Goal: Check status: Check status

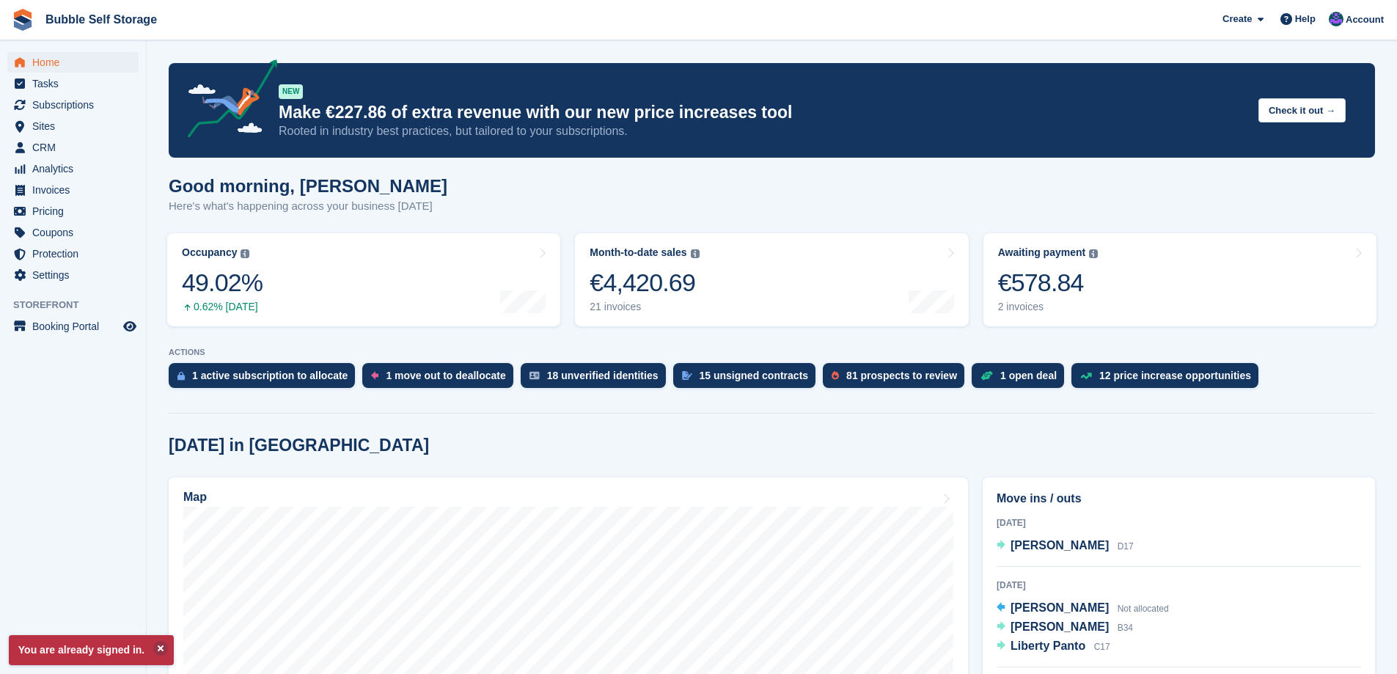
click at [1039, 283] on div "€578.84" at bounding box center [1048, 283] width 100 height 30
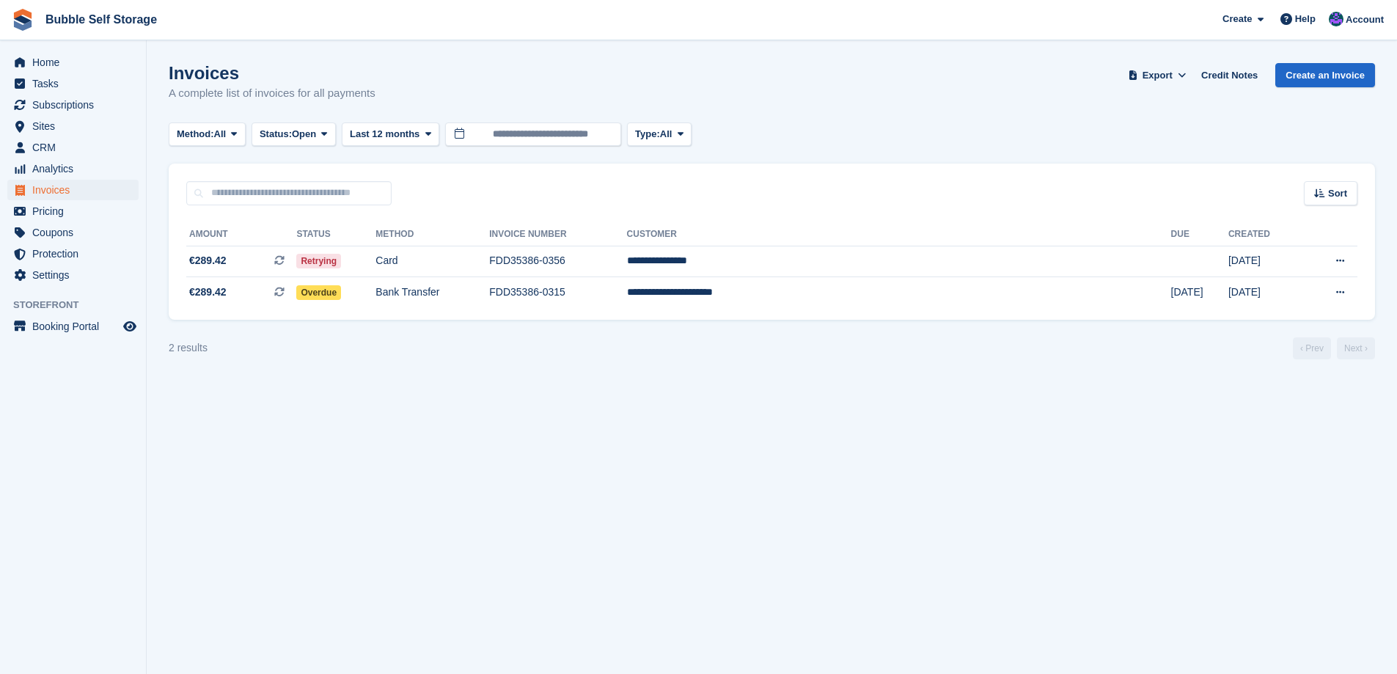
click at [848, 294] on td "**********" at bounding box center [899, 292] width 544 height 31
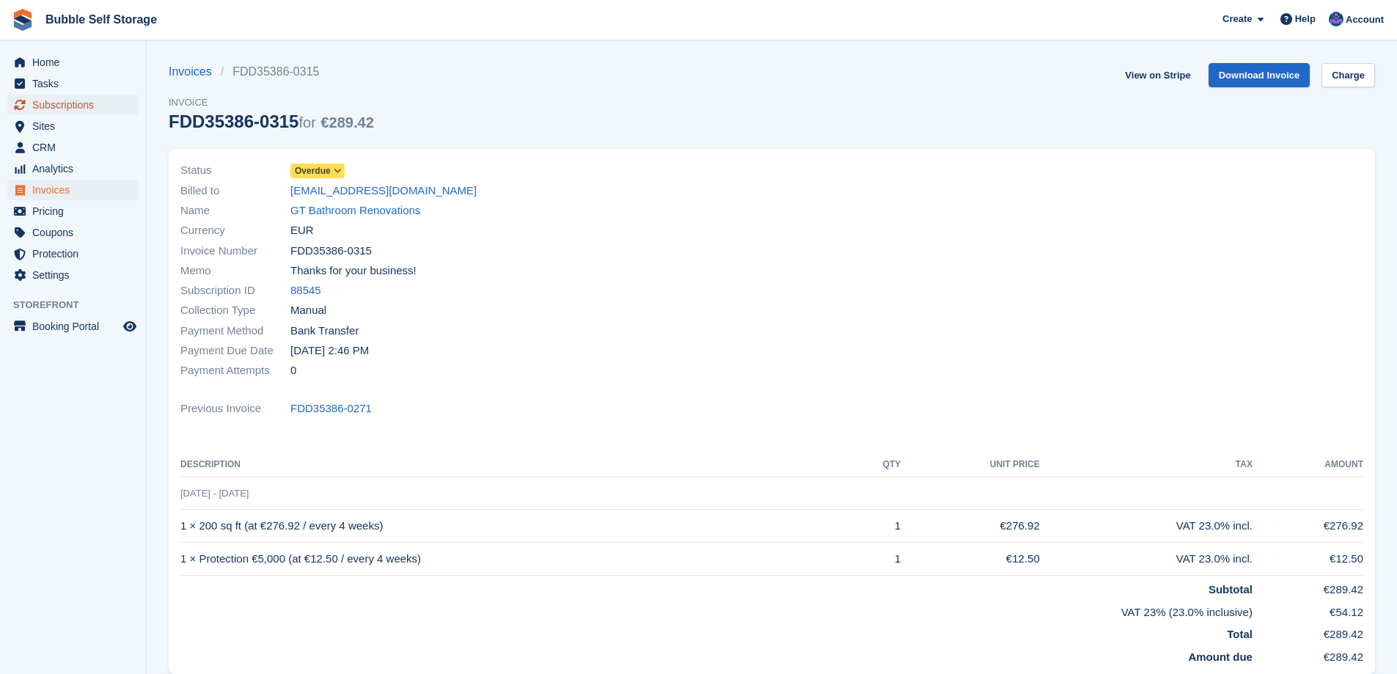
click at [52, 100] on span "Subscriptions" at bounding box center [76, 105] width 88 height 21
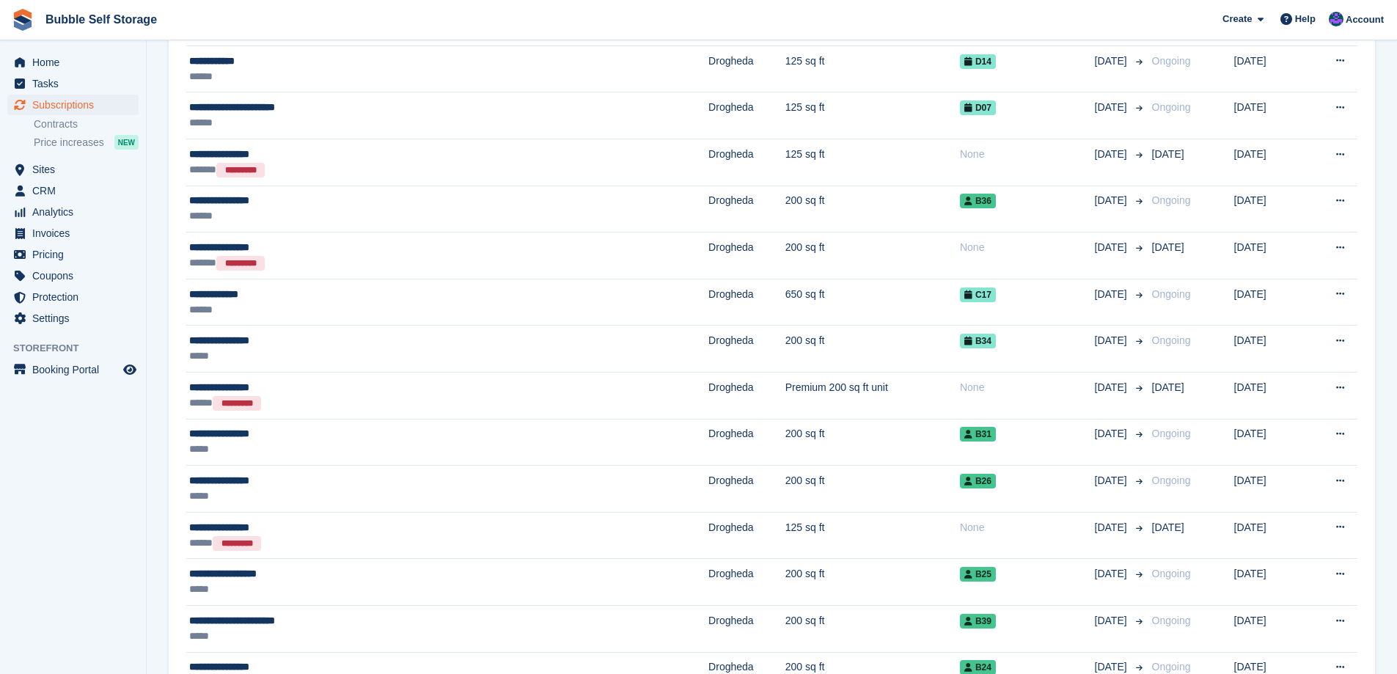
scroll to position [587, 0]
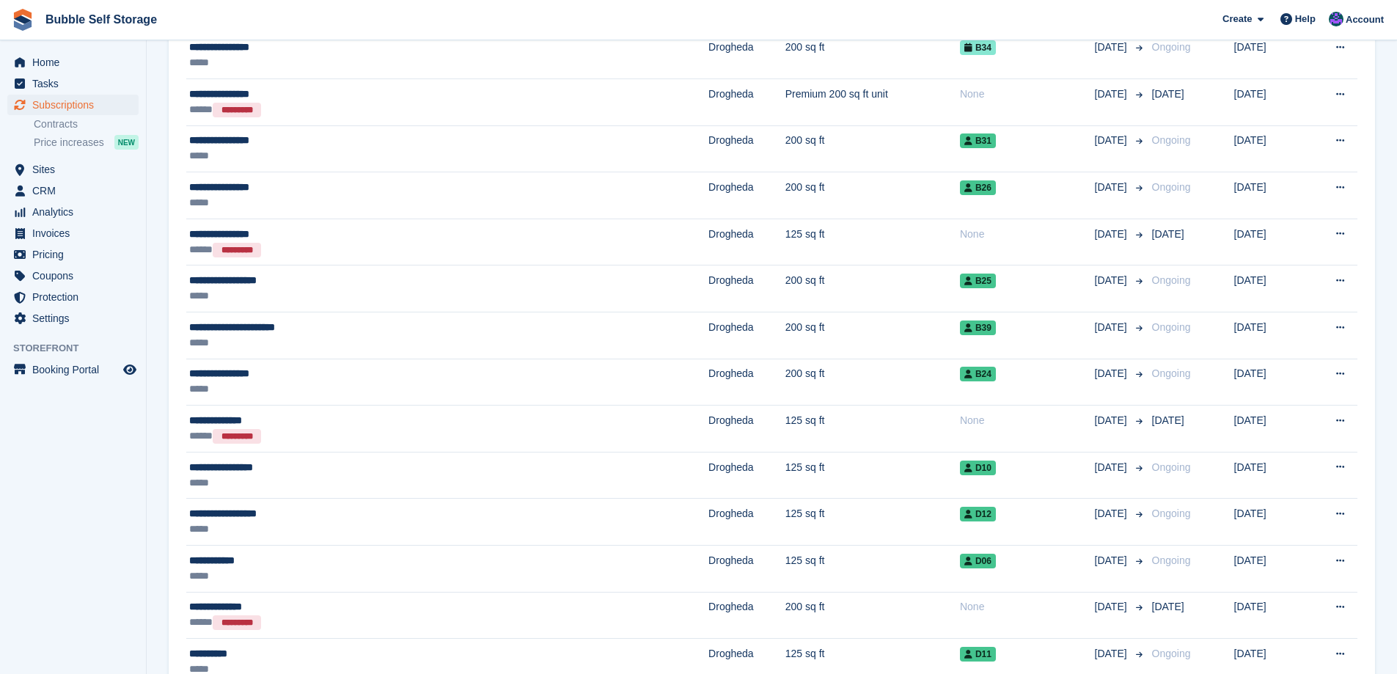
click at [222, 328] on div "**********" at bounding box center [341, 327] width 304 height 15
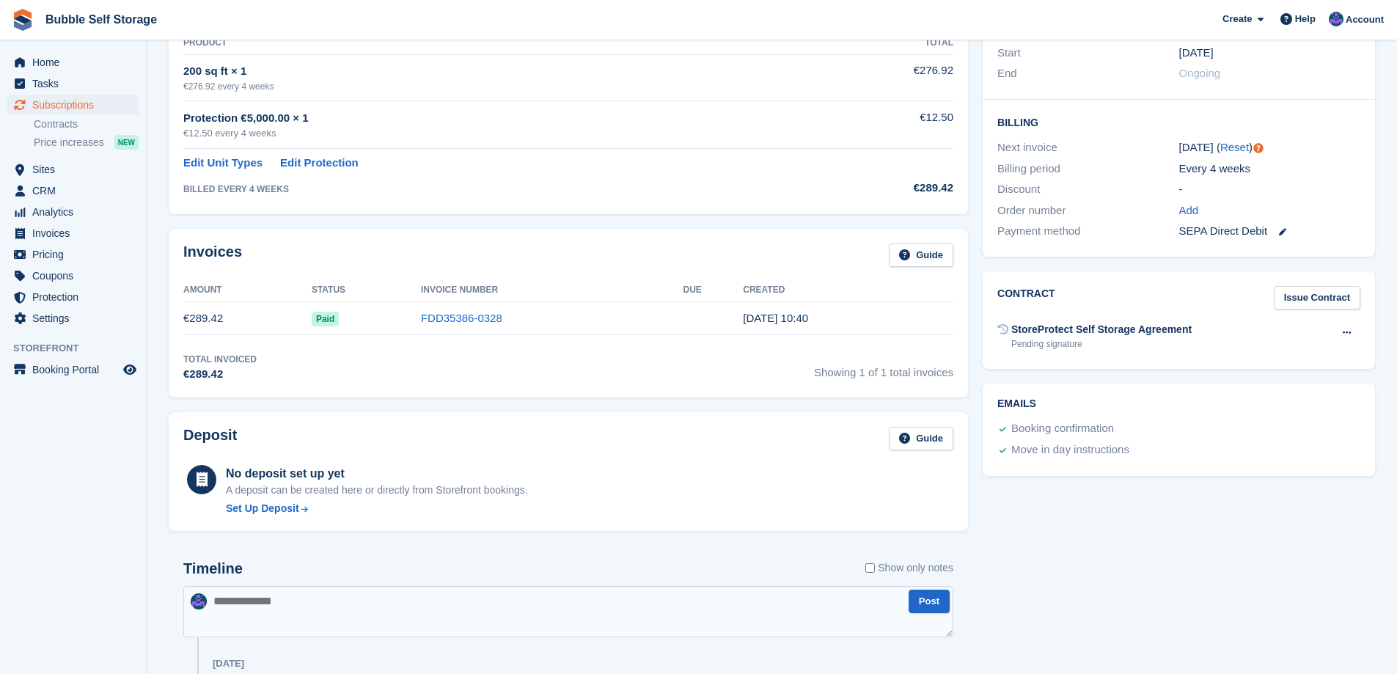
scroll to position [293, 0]
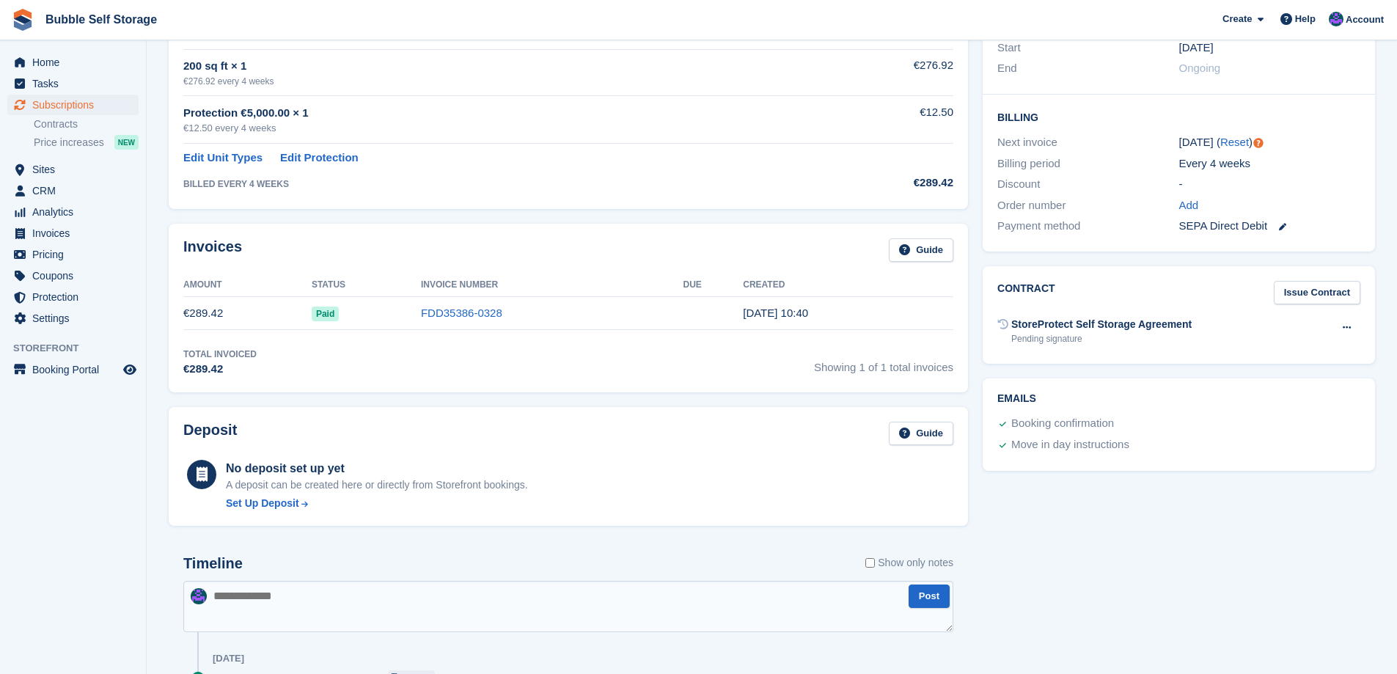
click at [480, 312] on link "FDD35386-0328" at bounding box center [461, 312] width 81 height 12
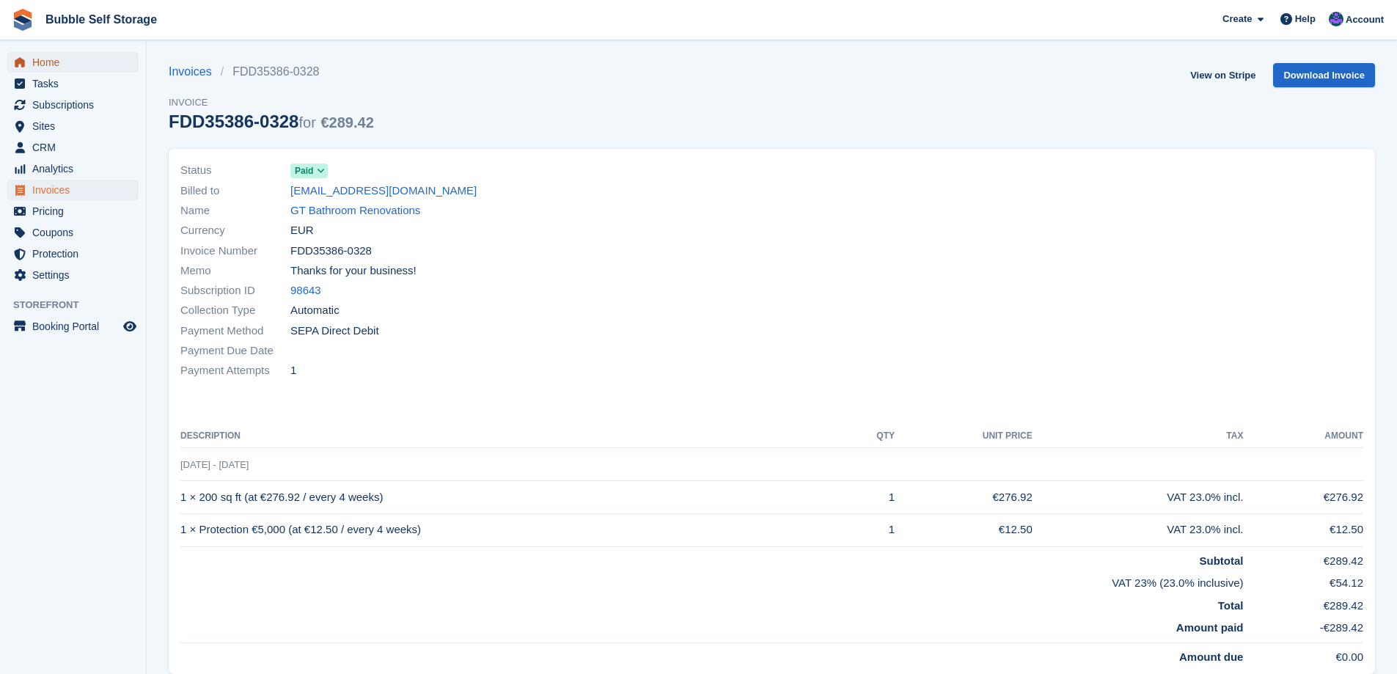
click at [54, 65] on span "Home" at bounding box center [76, 62] width 88 height 21
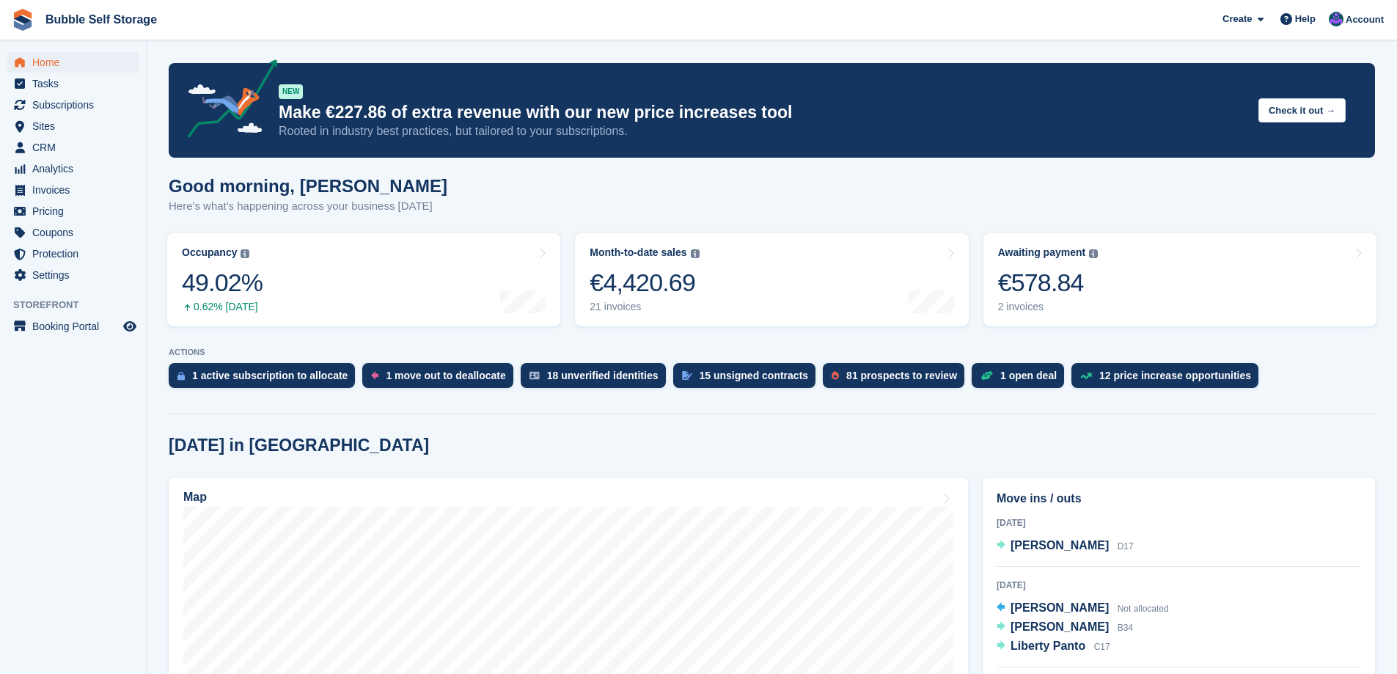
click at [1010, 295] on div "€578.84" at bounding box center [1048, 283] width 100 height 30
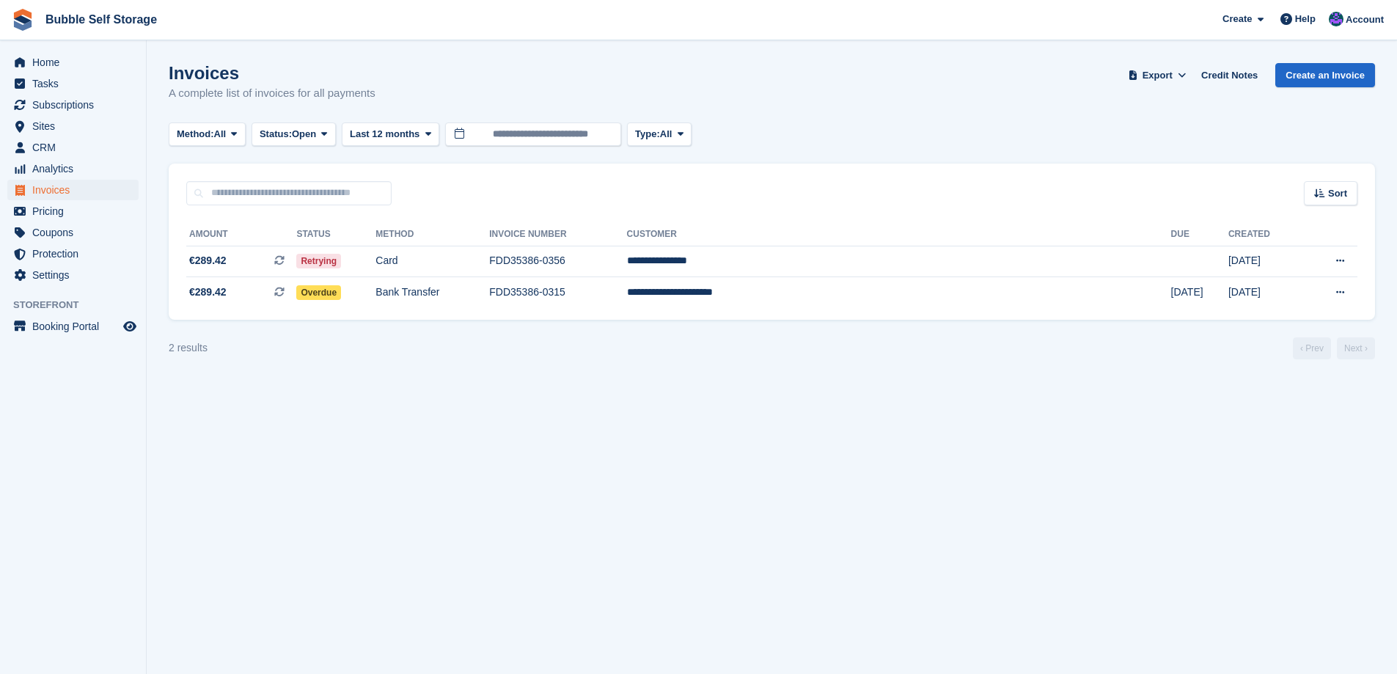
click at [1336, 295] on icon at bounding box center [1340, 292] width 8 height 10
click at [209, 289] on span "€289.42" at bounding box center [207, 292] width 37 height 15
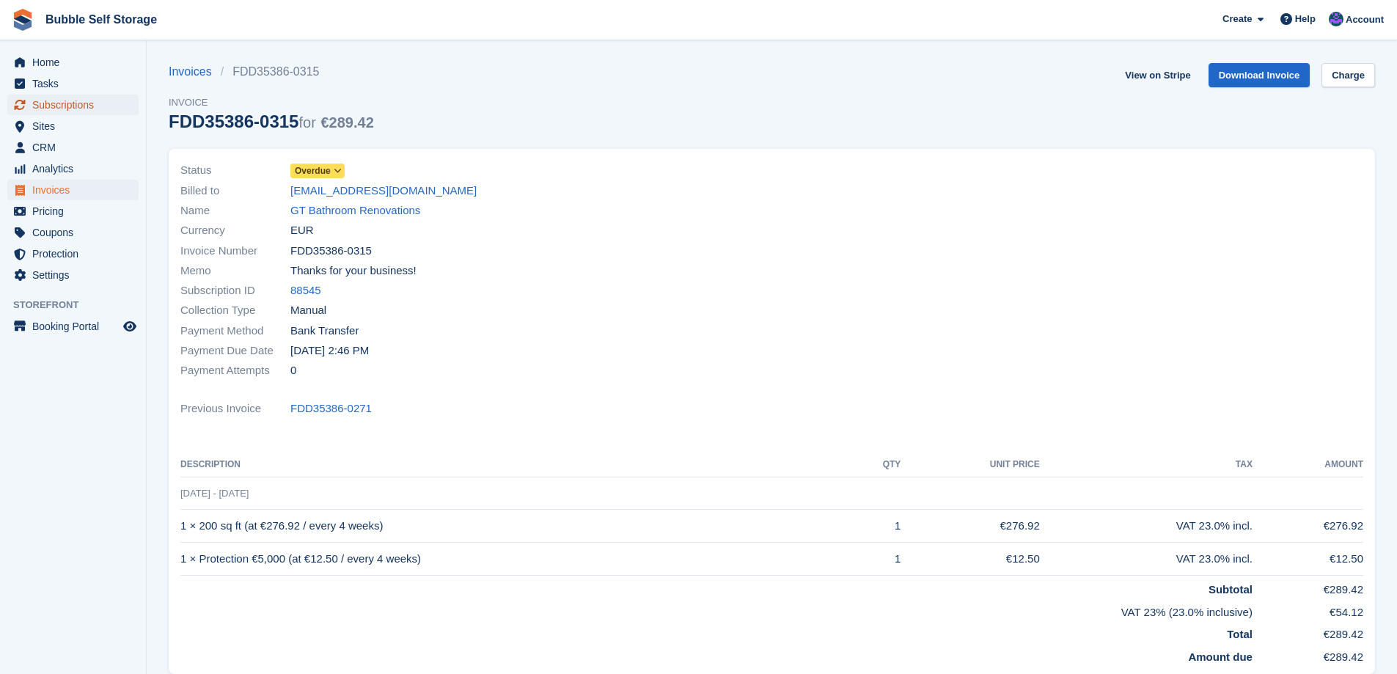
click at [59, 109] on span "Subscriptions" at bounding box center [76, 105] width 88 height 21
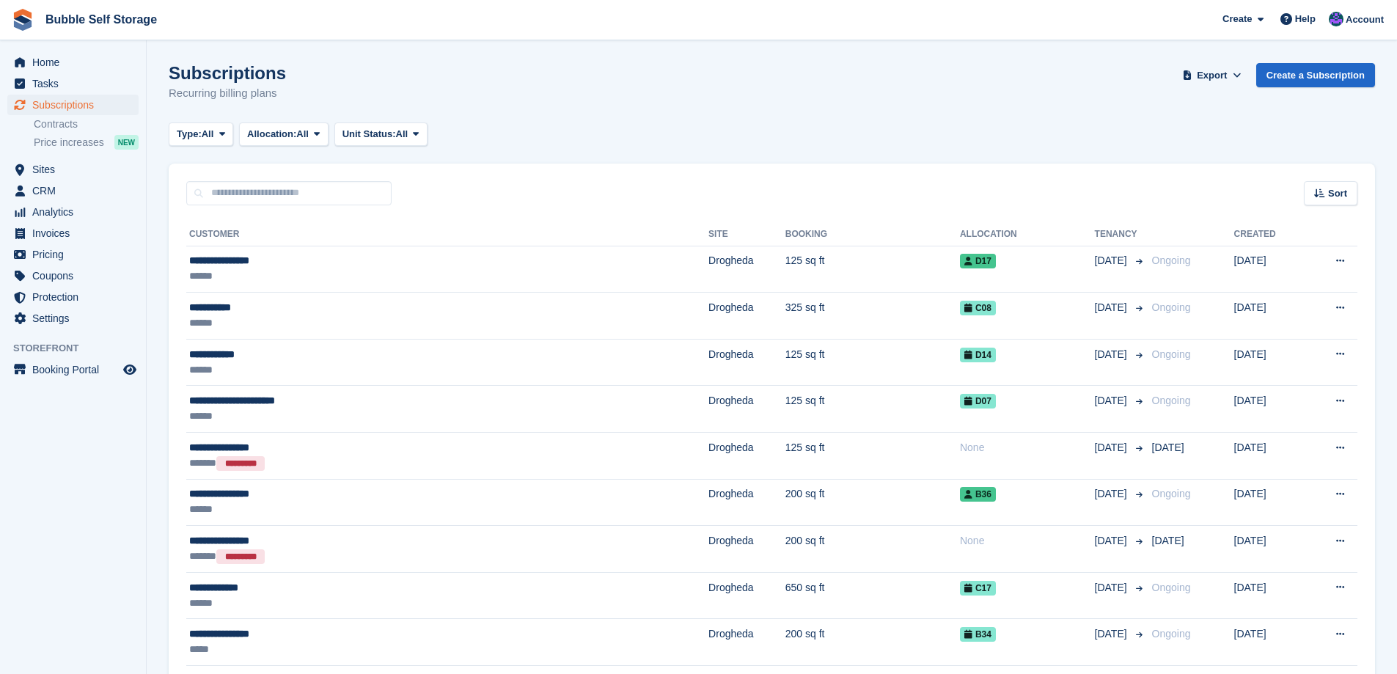
scroll to position [293, 0]
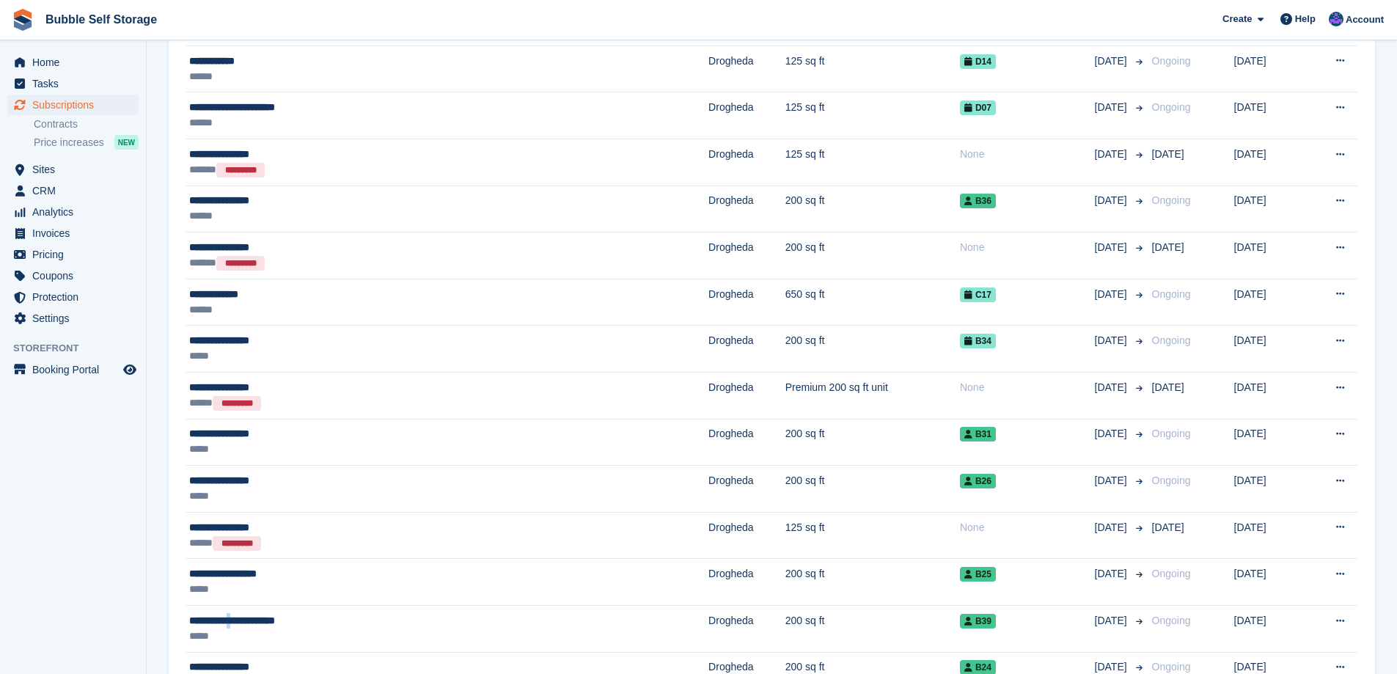
click at [246, 621] on div "**********" at bounding box center [341, 620] width 304 height 15
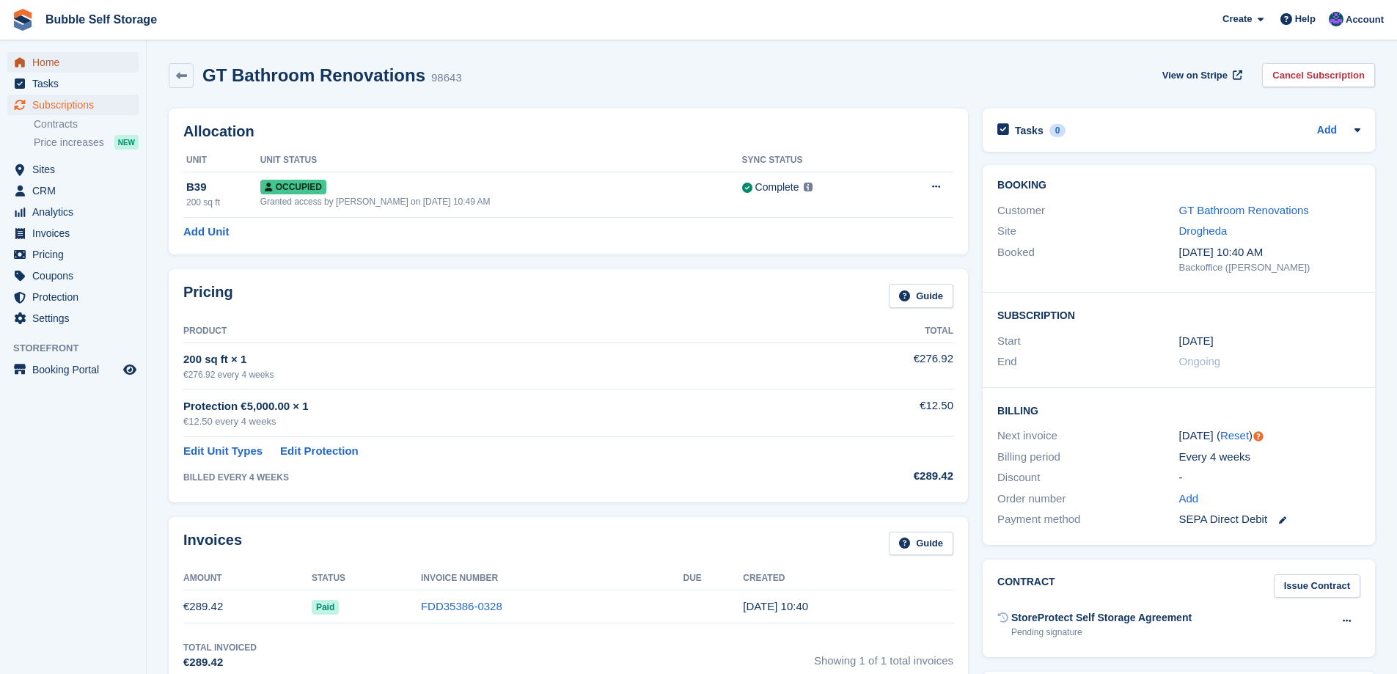
click at [44, 67] on span "Home" at bounding box center [76, 62] width 88 height 21
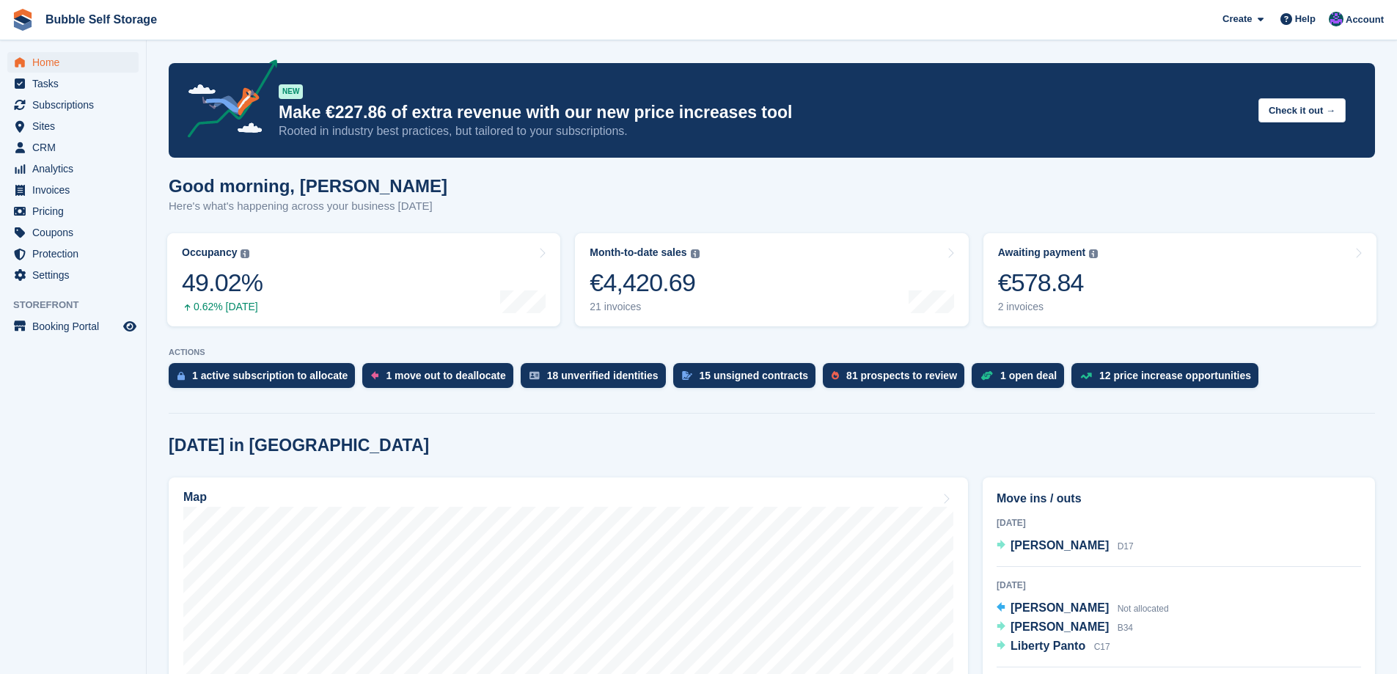
click at [1021, 305] on div "2 invoices" at bounding box center [1048, 307] width 100 height 12
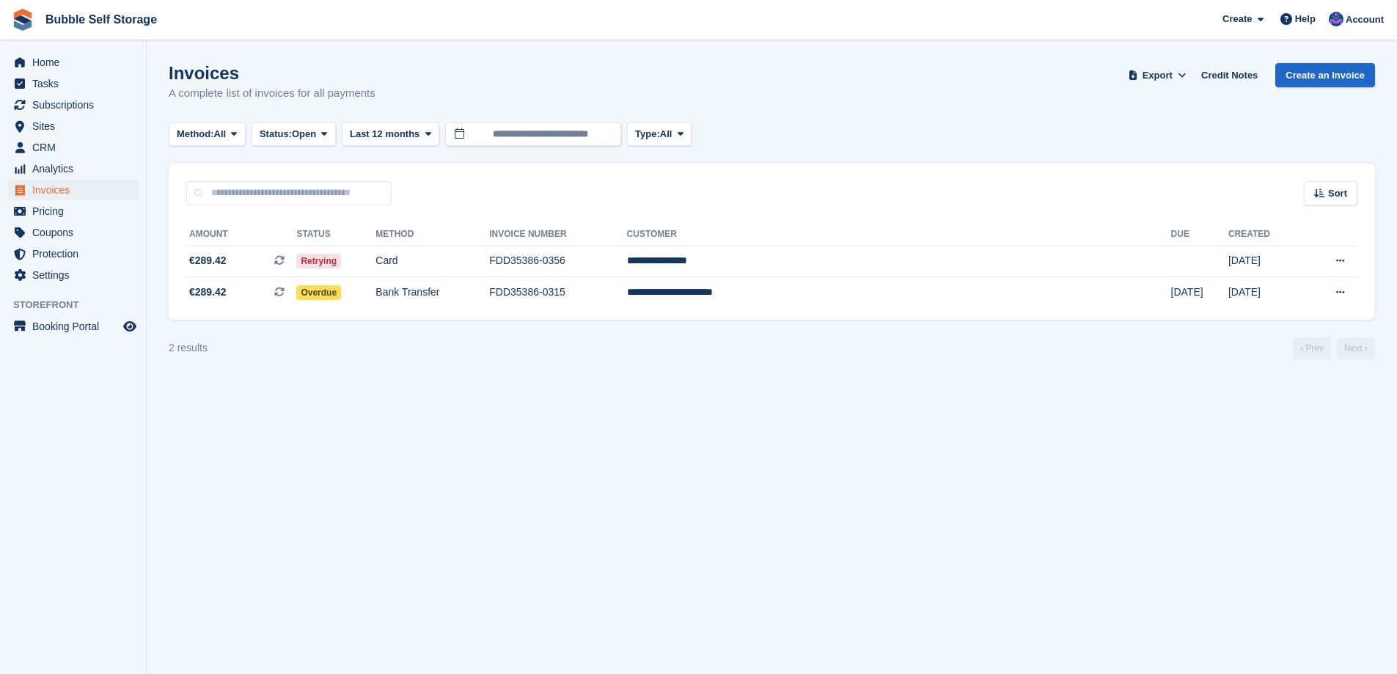
click at [1334, 292] on button at bounding box center [1339, 293] width 27 height 22
click at [1255, 342] on p "View on Stripe" at bounding box center [1283, 342] width 128 height 23
click at [895, 132] on div "Method: All All Bank Transfer Cash Cheque Debit/Credit Card Direct Debit SEPA D…" at bounding box center [772, 134] width 1206 height 24
click at [39, 54] on span "Home" at bounding box center [76, 62] width 88 height 21
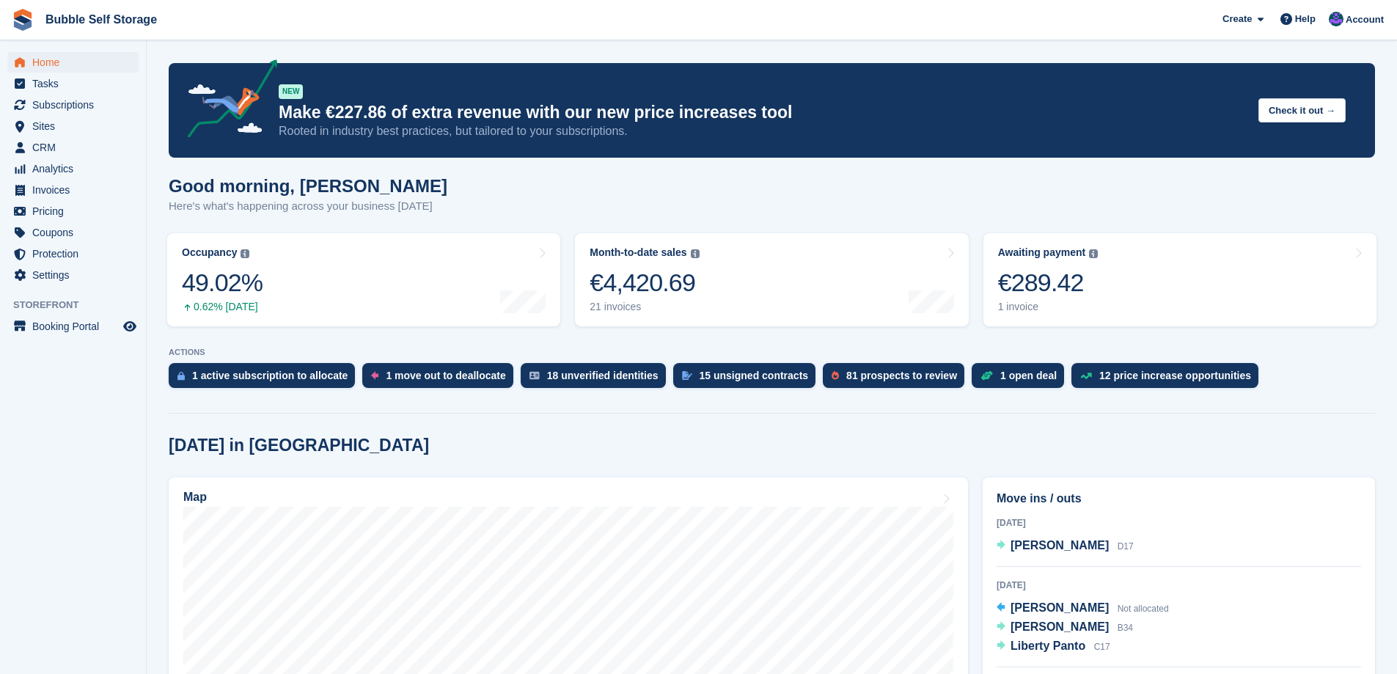
click at [1032, 292] on div "€289.42" at bounding box center [1048, 283] width 100 height 30
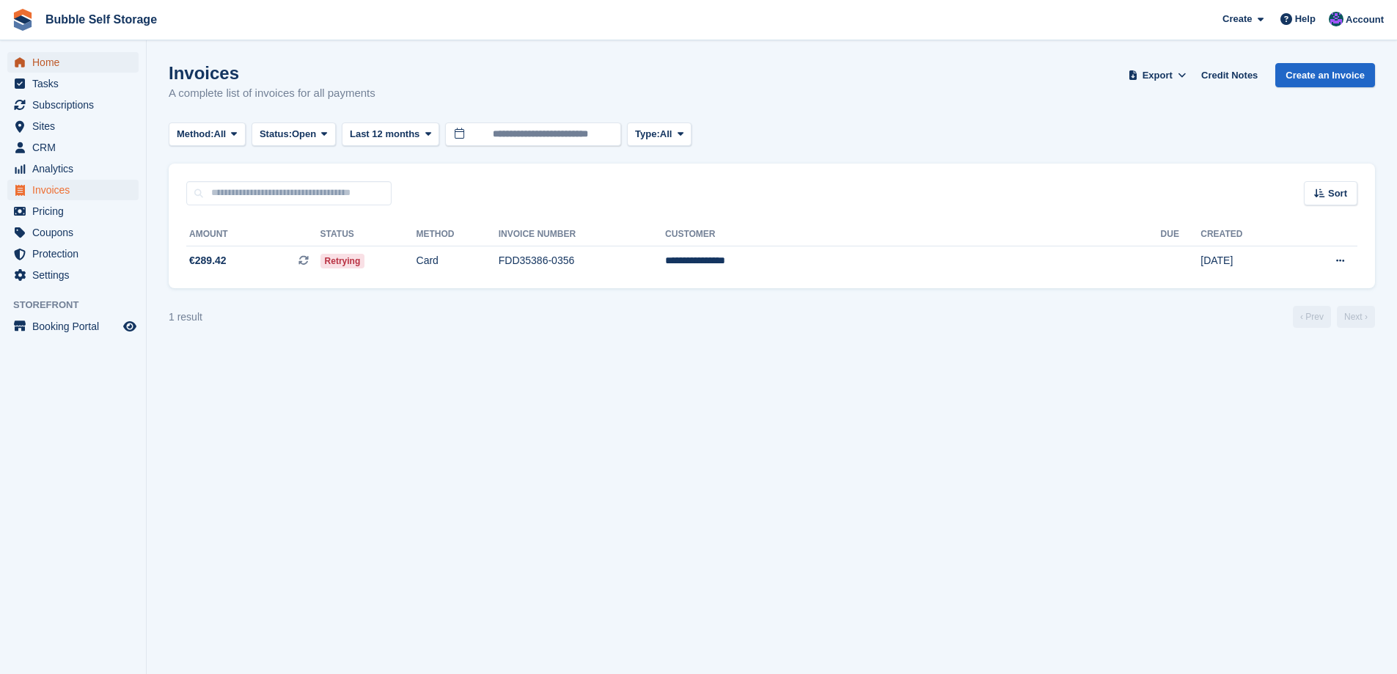
click at [37, 67] on span "Home" at bounding box center [76, 62] width 88 height 21
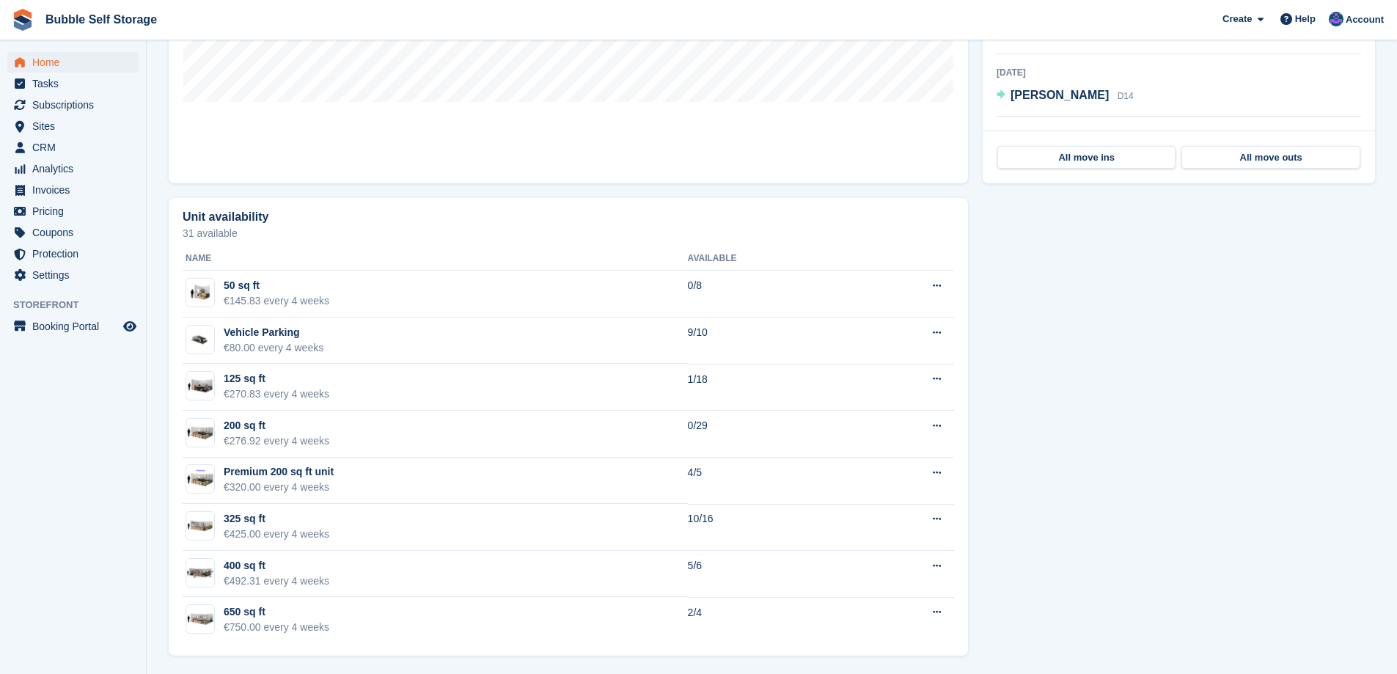
scroll to position [678, 0]
